Goal: Navigation & Orientation: Find specific page/section

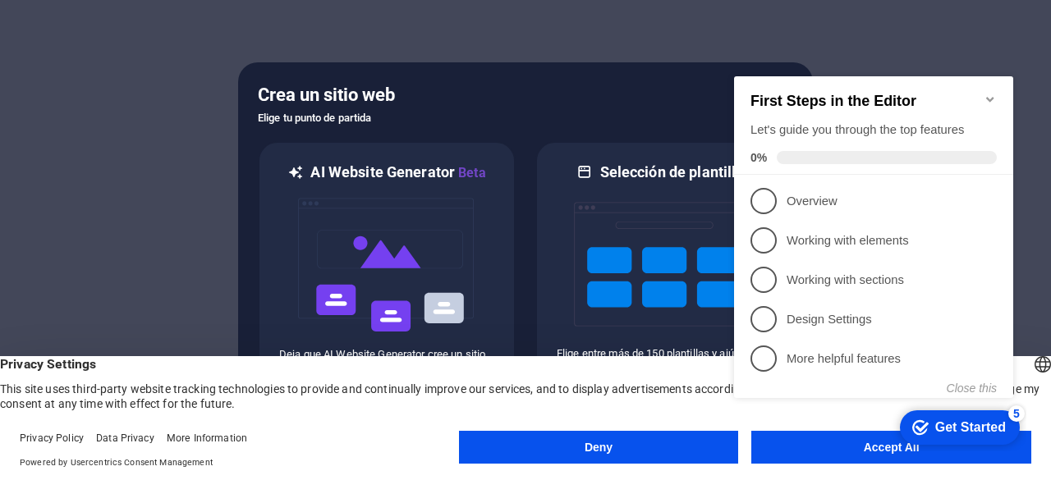
click div "checkmark Get Started 5 First Steps in the Editor Let's guide you through the t…"
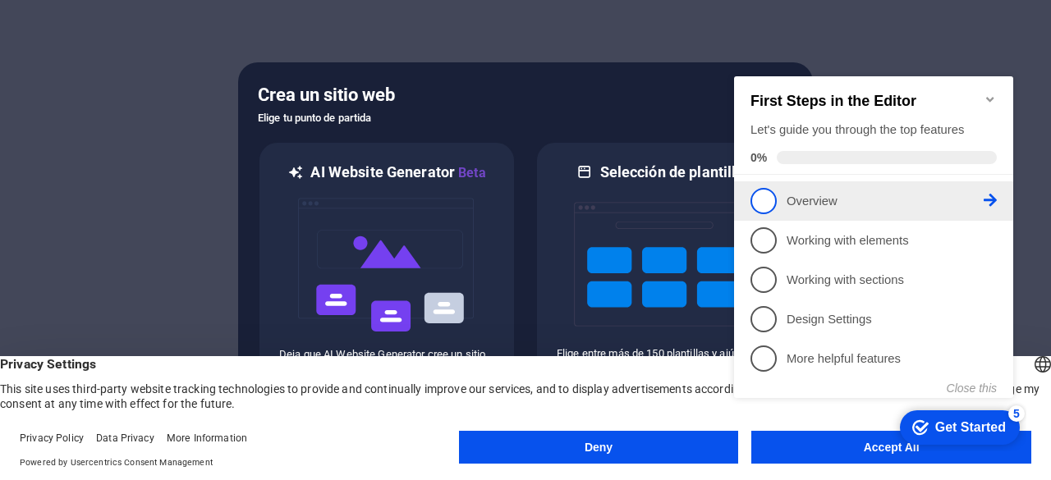
click at [791, 201] on p "Overview - incomplete" at bounding box center [885, 201] width 197 height 17
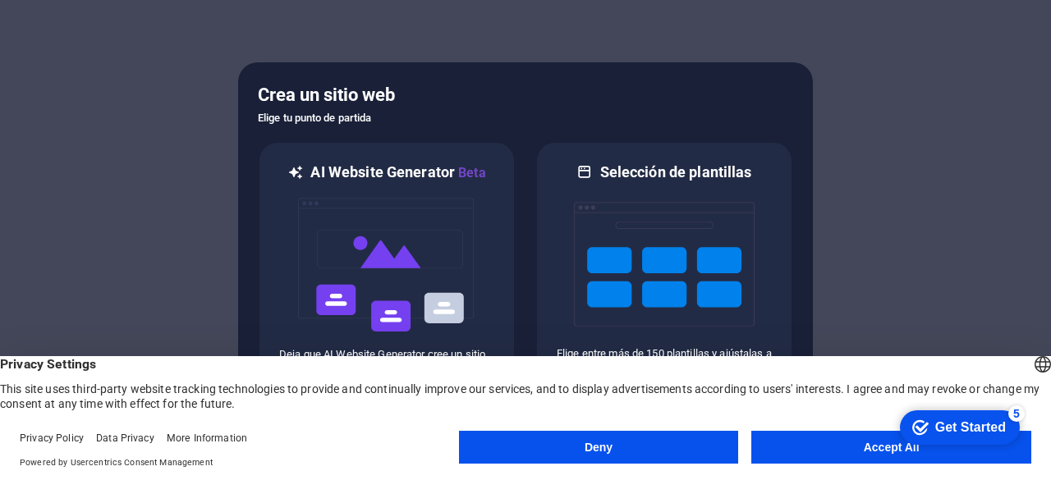
drag, startPoint x: 842, startPoint y: 423, endPoint x: 841, endPoint y: 446, distance: 23.0
click at [841, 446] on footer "Privacy Policy Data Privacy More Information Powered by Usercentrics Consent Ma…" at bounding box center [525, 450] width 1051 height 59
click at [841, 446] on button "Accept All" at bounding box center [891, 447] width 280 height 33
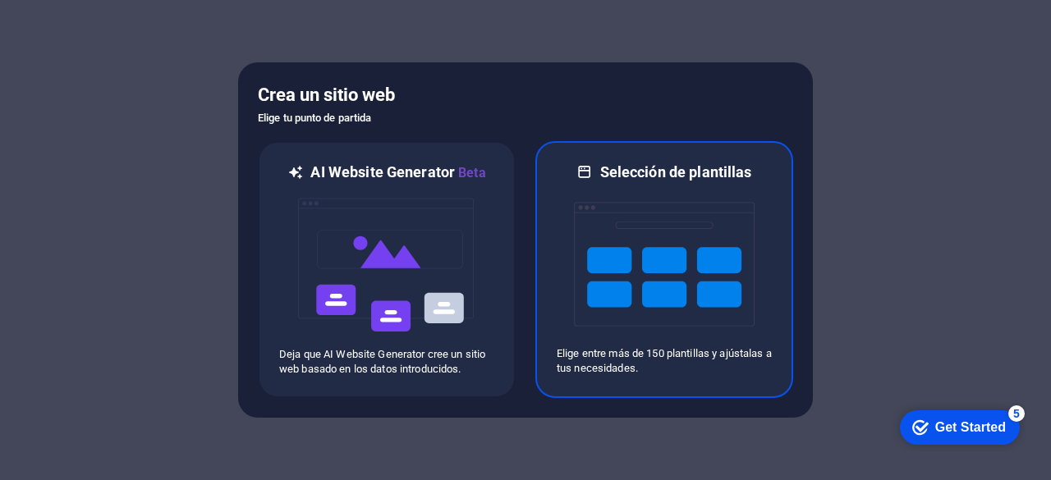
click at [664, 270] on img at bounding box center [664, 264] width 181 height 164
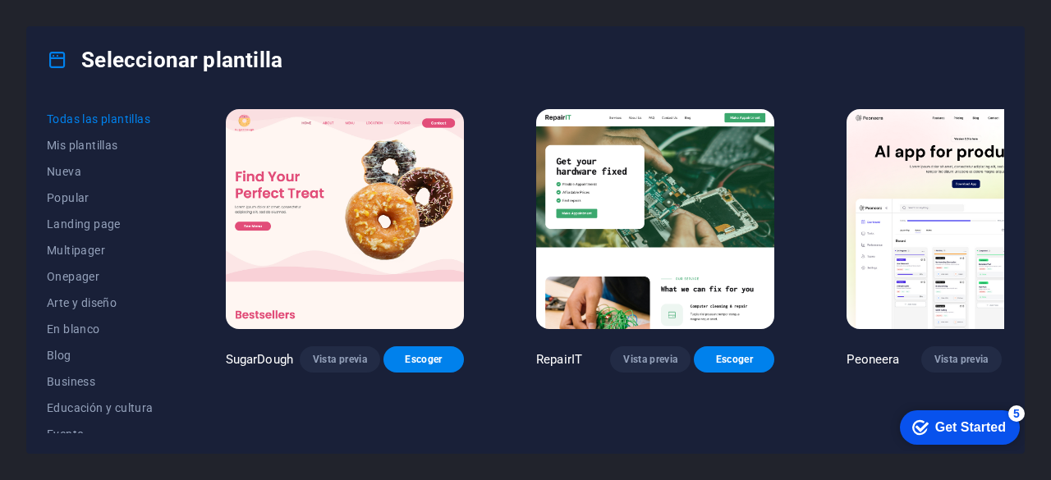
drag, startPoint x: 1006, startPoint y: 110, endPoint x: 1000, endPoint y: 157, distance: 47.2
click at [1000, 157] on div "Todas las plantillas Mis plantillas Nueva Popular Landing page Multipager Onepa…" at bounding box center [525, 273] width 997 height 361
drag, startPoint x: 1005, startPoint y: 113, endPoint x: 1006, endPoint y: 177, distance: 64.1
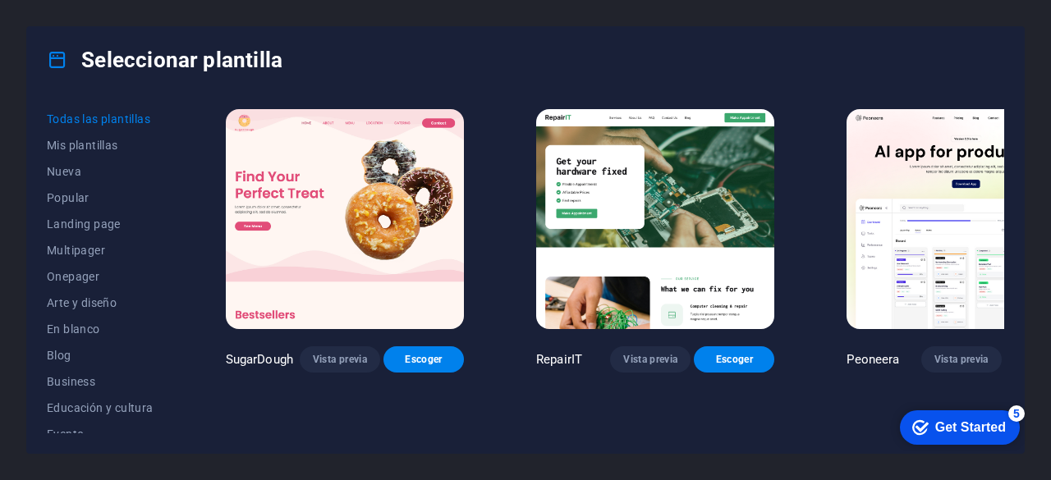
click at [1006, 177] on div "Todas las plantillas Mis plantillas Nueva Popular Landing page Multipager Onepa…" at bounding box center [525, 273] width 997 height 361
click at [85, 144] on span "Mis plantillas" at bounding box center [100, 145] width 107 height 13
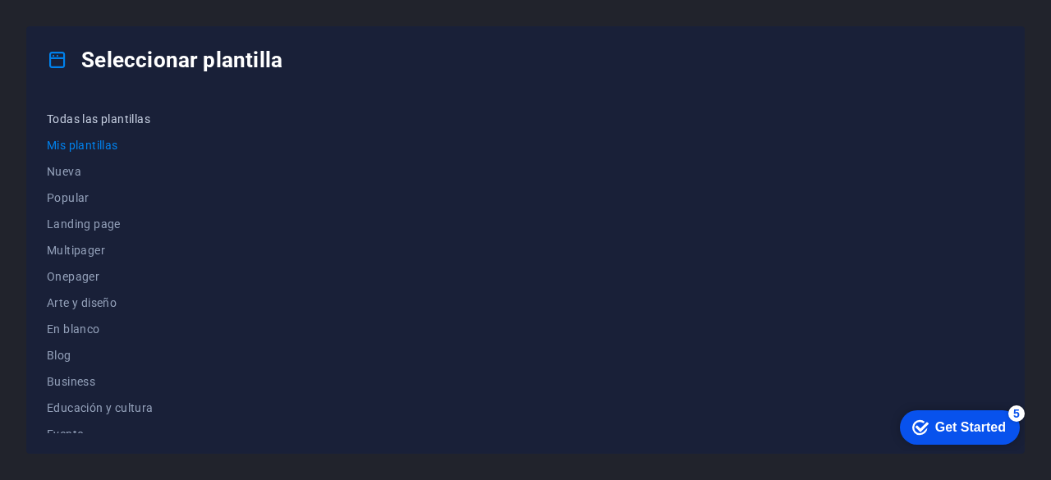
click at [95, 126] on button "Todas las plantillas" at bounding box center [100, 119] width 107 height 26
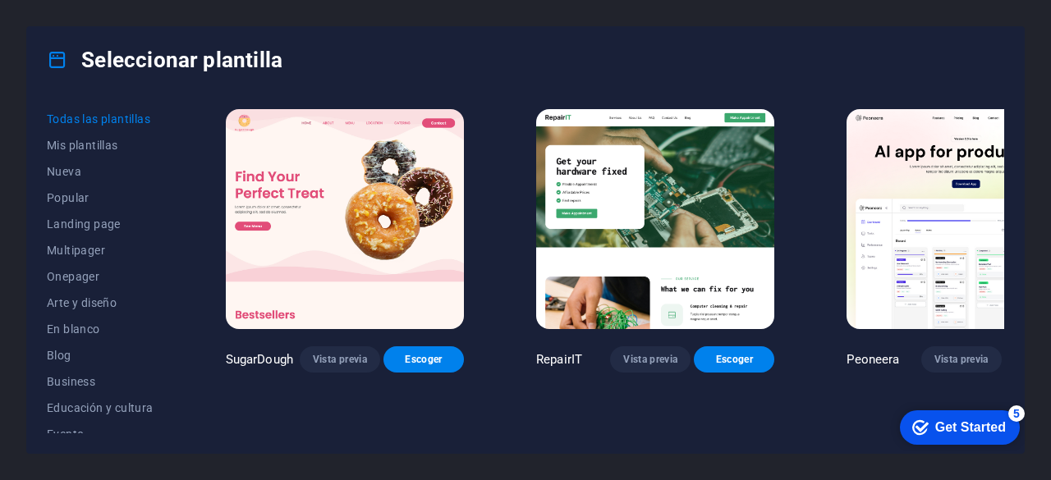
click at [332, 353] on span "Vista previa" at bounding box center [340, 359] width 54 height 13
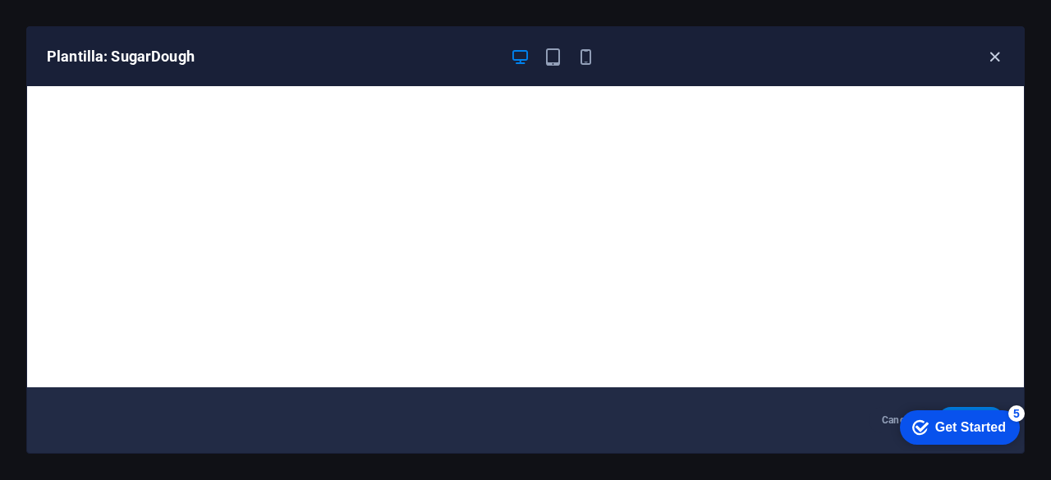
click at [1000, 52] on icon "button" at bounding box center [994, 57] width 19 height 19
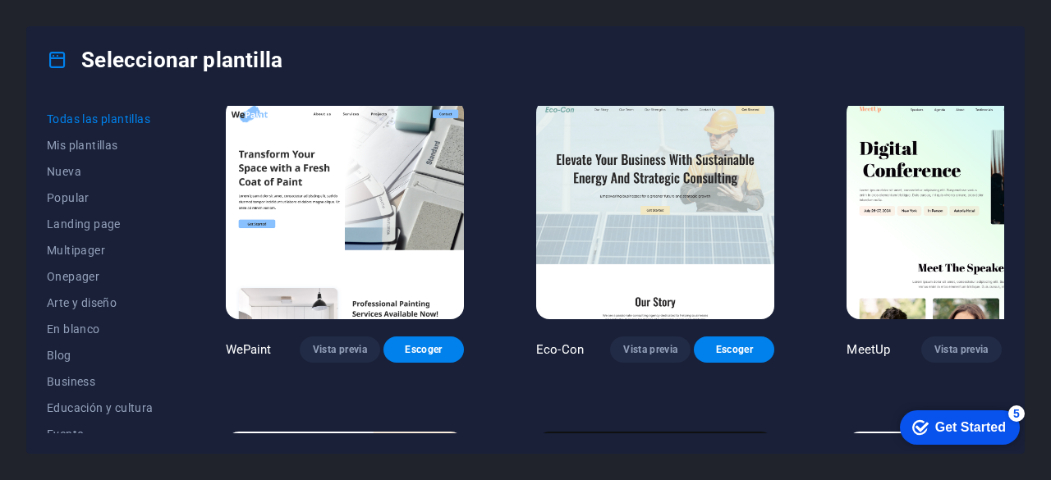
scroll to position [1426, 0]
